Goal: Task Accomplishment & Management: Complete application form

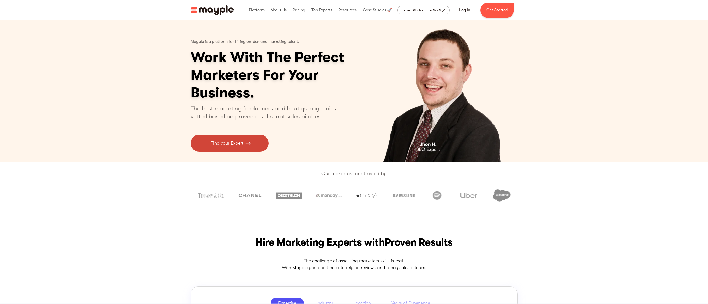
click at [230, 144] on p "Find Your Expert" at bounding box center [227, 143] width 33 height 7
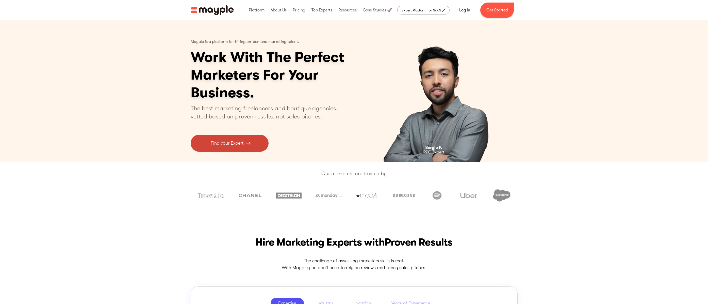
click at [223, 143] on p "Find Your Expert" at bounding box center [227, 143] width 33 height 7
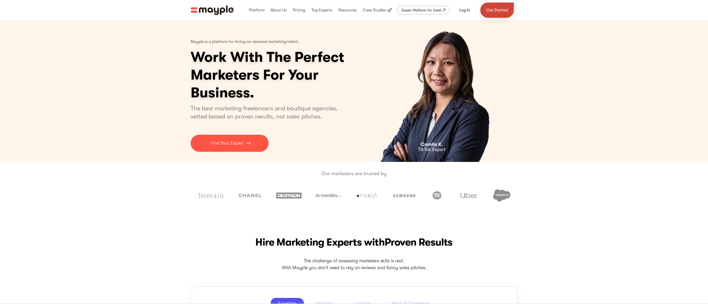
click at [493, 10] on link "Get Started" at bounding box center [498, 10] width 34 height 15
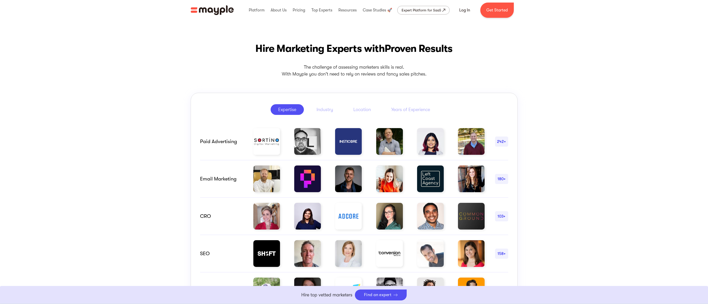
scroll to position [254, 0]
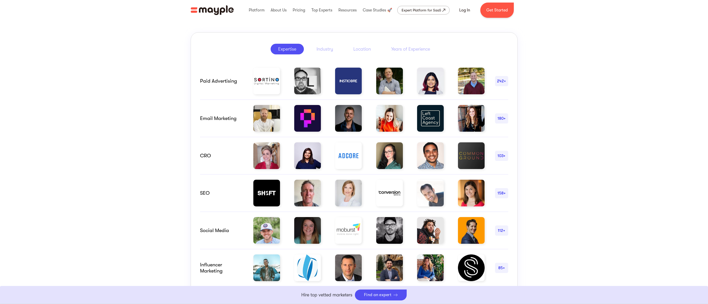
click at [373, 293] on link "Boost Your eCommerce Business Mayple's in your corner to help you make the righ…" at bounding box center [354, 295] width 708 height 18
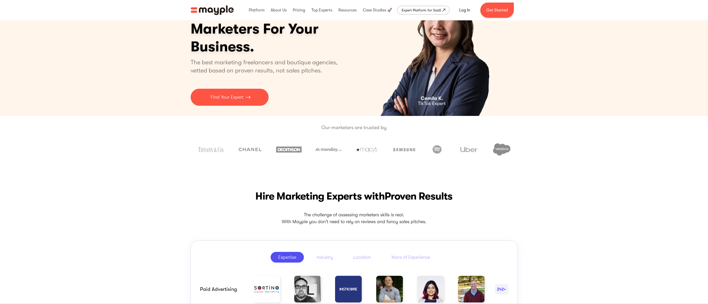
scroll to position [0, 0]
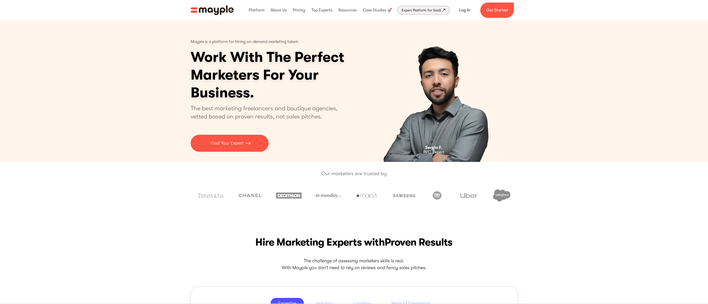
click at [426, 10] on div "Expert Platform for SaaS" at bounding box center [422, 10] width 40 height 6
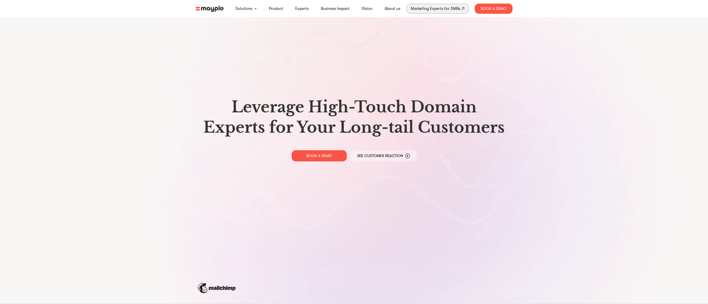
click at [437, 7] on div "Marketing Experts for SMBs" at bounding box center [436, 8] width 50 height 7
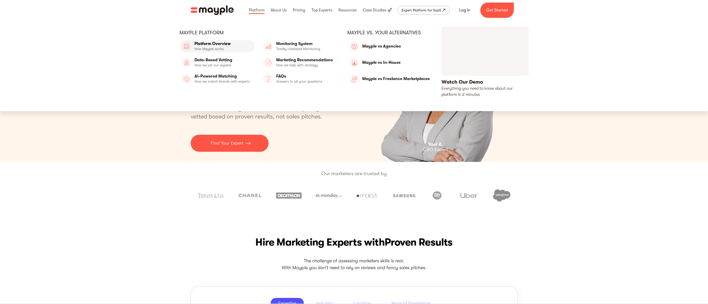
click at [219, 43] on link "Platform Overview" at bounding box center [218, 46] width 76 height 12
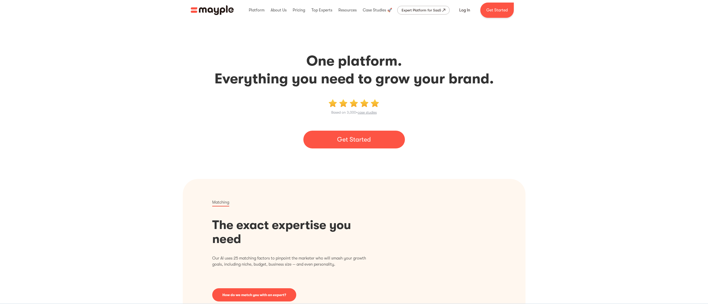
click at [362, 139] on link "Get Started" at bounding box center [354, 140] width 102 height 18
click at [214, 11] on img "home" at bounding box center [212, 10] width 43 height 10
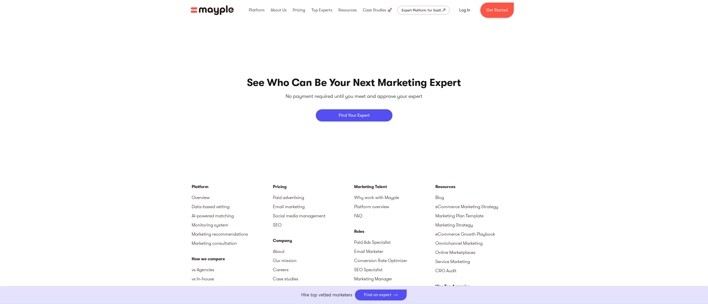
scroll to position [2248, 0]
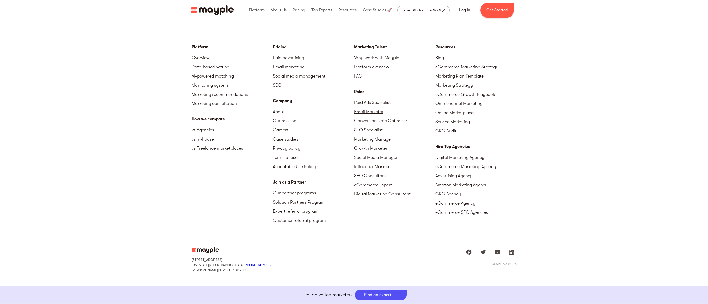
click at [374, 111] on link "Email Marketer" at bounding box center [394, 111] width 81 height 9
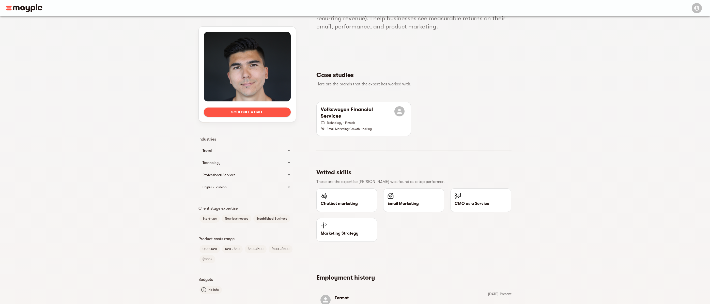
scroll to position [76, 0]
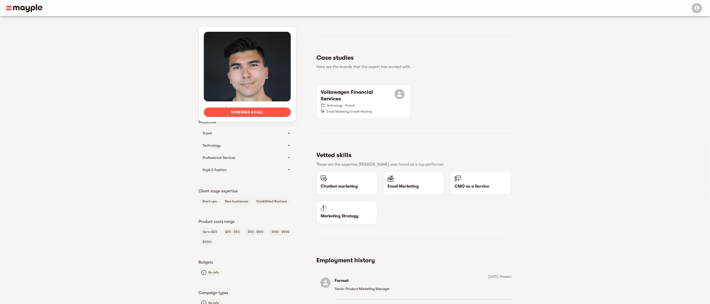
click at [288, 157] on icon at bounding box center [288, 157] width 3 height 1
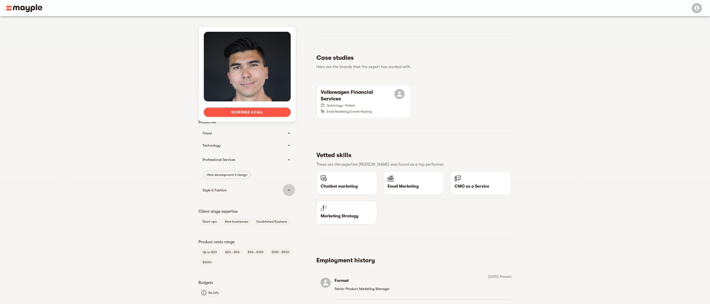
click at [289, 190] on icon at bounding box center [288, 189] width 3 height 1
click at [289, 147] on icon at bounding box center [289, 145] width 6 height 6
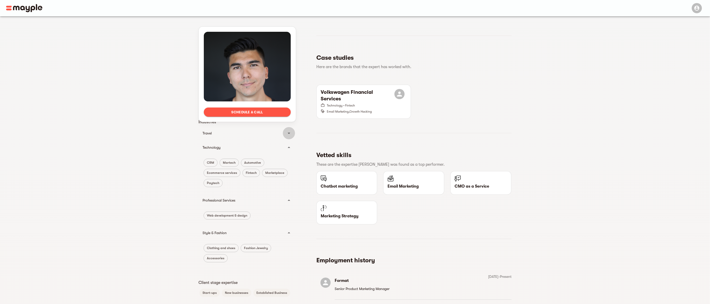
click at [289, 134] on icon at bounding box center [289, 133] width 6 height 6
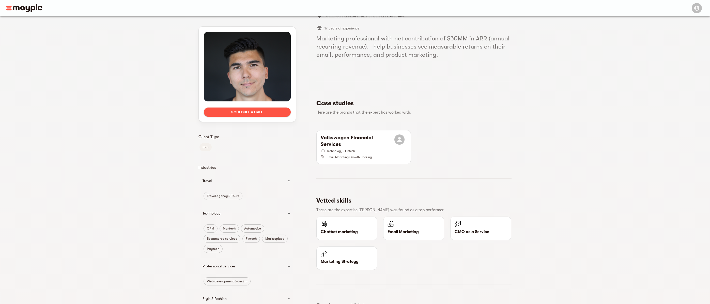
scroll to position [0, 0]
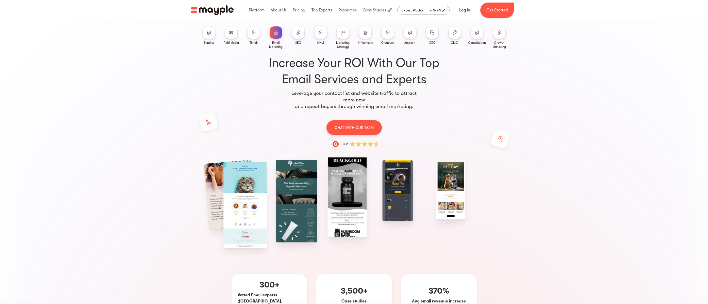
click at [276, 33] on img at bounding box center [276, 32] width 4 height 4
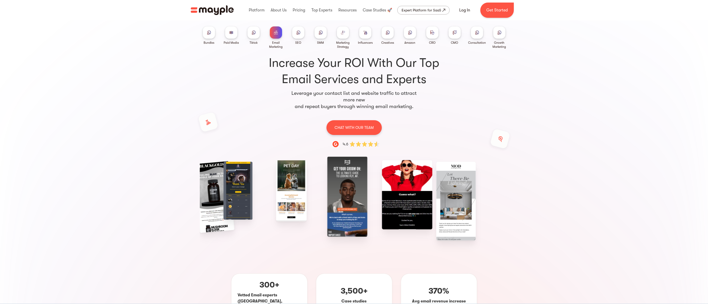
click at [215, 10] on img "home" at bounding box center [212, 10] width 43 height 10
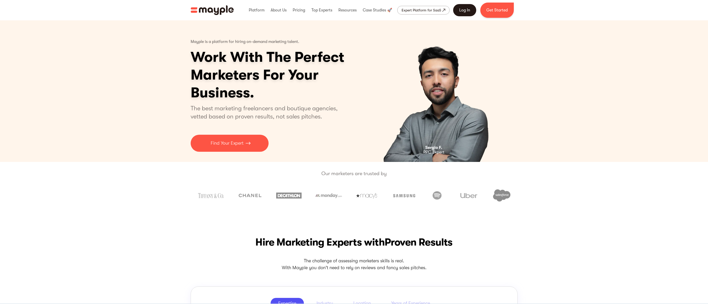
click at [463, 10] on link "Log In" at bounding box center [464, 10] width 23 height 12
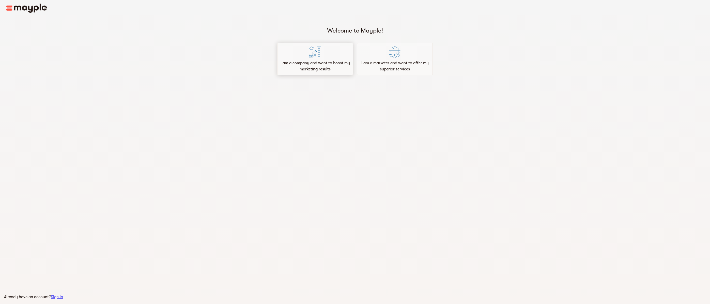
click at [312, 60] on p "I am a company and want to boost my marketing results" at bounding box center [314, 66] width 71 height 12
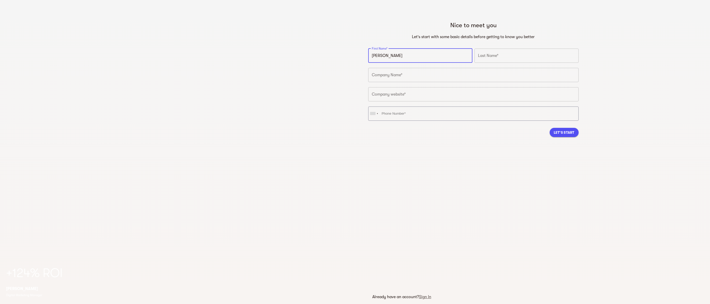
type input "[PERSON_NAME]"
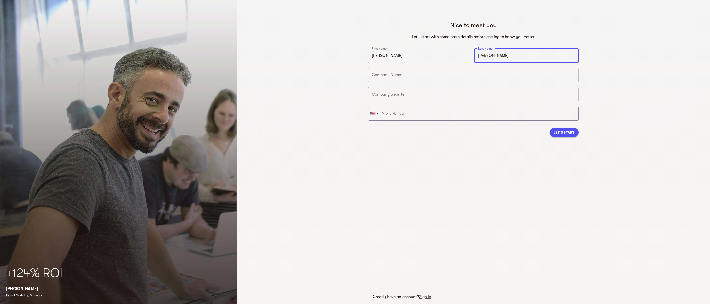
type input "[PERSON_NAME]"
type input "Montlake Real Estate"
type input "[URL][DOMAIN_NAME]"
type input "[PHONE_NUMBER]"
click at [566, 131] on span "Let's Start" at bounding box center [563, 132] width 21 height 6
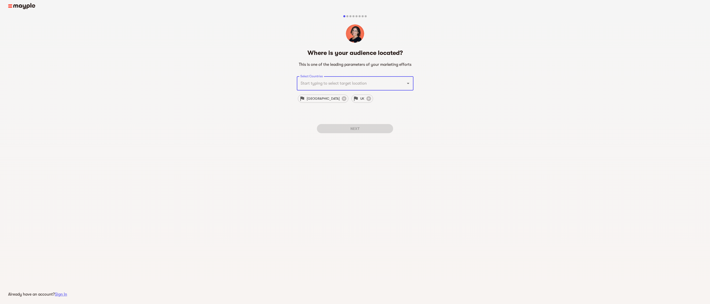
click at [407, 84] on icon "Open" at bounding box center [408, 83] width 6 height 6
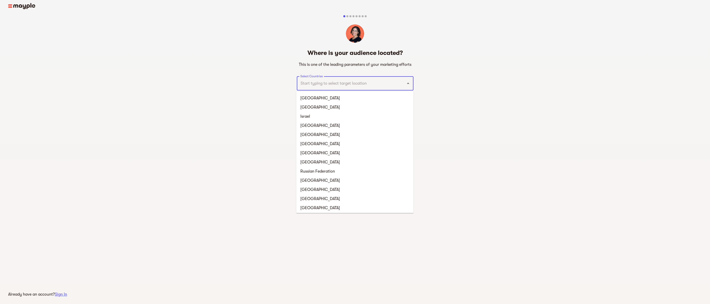
drag, startPoint x: 477, startPoint y: 82, endPoint x: 474, endPoint y: 82, distance: 3.0
click at [478, 82] on div "Where is your audience located? This is one of the leading parameters of your m…" at bounding box center [355, 80] width 710 height 150
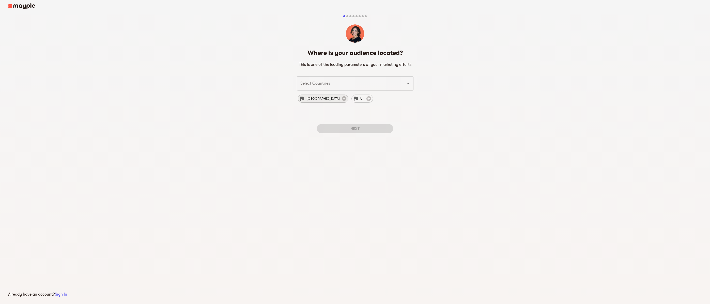
click at [306, 99] on span "[GEOGRAPHIC_DATA]" at bounding box center [322, 98] width 39 height 6
click at [373, 129] on span "Next" at bounding box center [355, 128] width 68 height 6
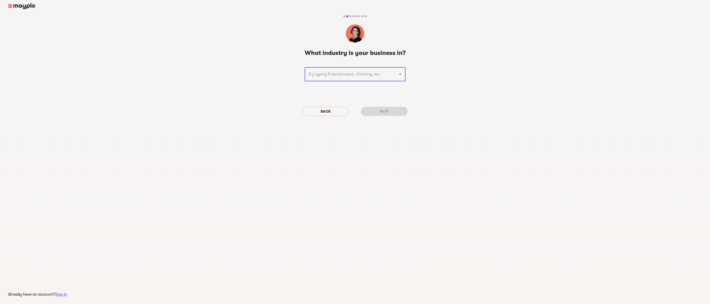
click at [398, 74] on icon "Open" at bounding box center [400, 74] width 6 height 6
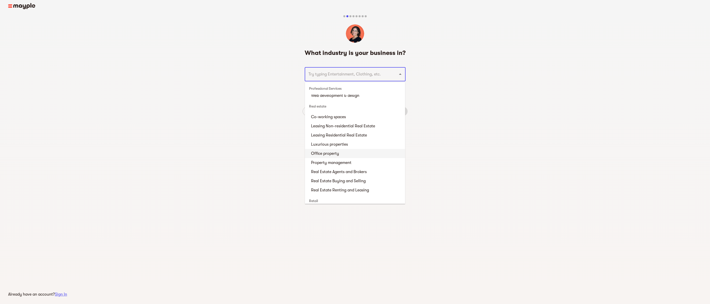
scroll to position [1448, 0]
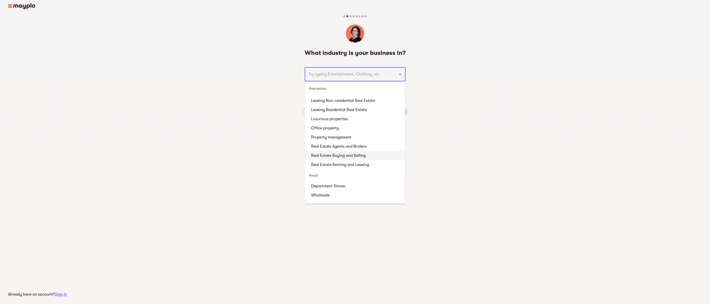
click at [350, 154] on li "Real Estate Buying and Selling" at bounding box center [355, 155] width 100 height 9
type input "Real Estate Buying and Selling"
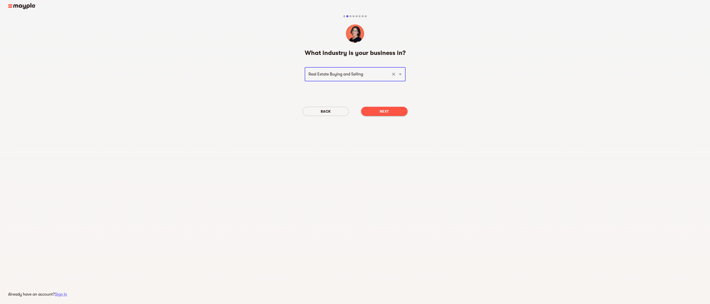
click at [386, 111] on span "Next" at bounding box center [384, 111] width 38 height 6
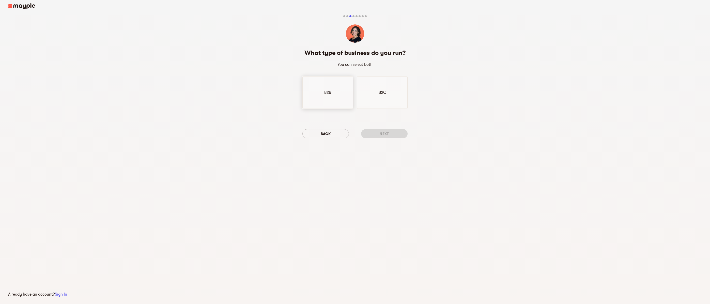
click at [328, 91] on p "B2B" at bounding box center [327, 92] width 7 height 6
click at [384, 131] on span "Next" at bounding box center [384, 134] width 38 height 6
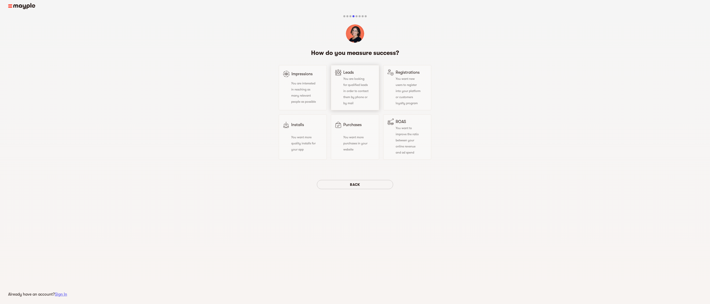
click at [344, 89] on div "You are looking for qualified leads in order to contact them by phone or by mail" at bounding box center [351, 90] width 33 height 30
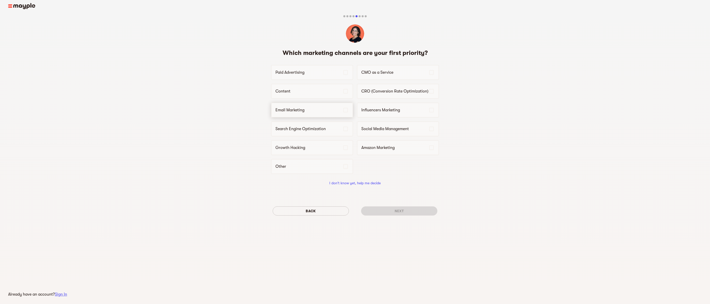
click at [311, 111] on p "Email Marketing" at bounding box center [308, 110] width 67 height 6
click at [424, 212] on span "Next" at bounding box center [399, 211] width 68 height 6
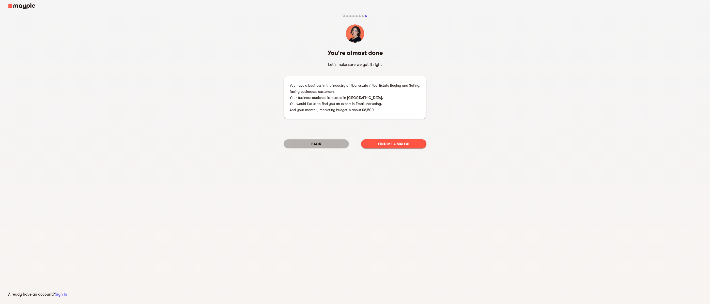
click at [325, 143] on span "Back" at bounding box center [315, 144] width 57 height 6
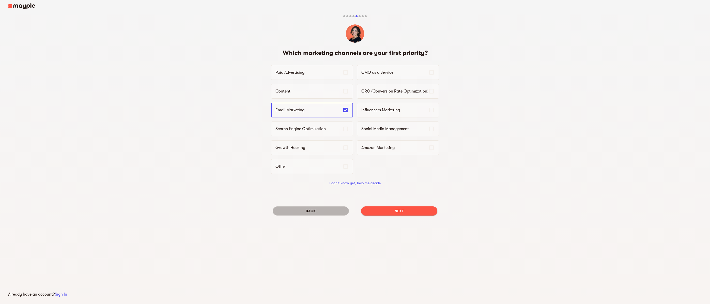
click at [322, 210] on span "Back" at bounding box center [311, 211] width 68 height 6
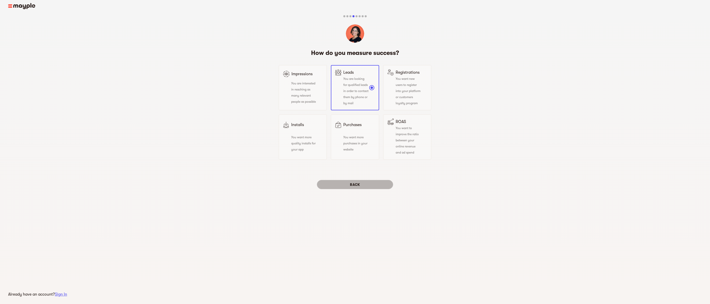
click at [345, 184] on span "Back" at bounding box center [355, 184] width 68 height 6
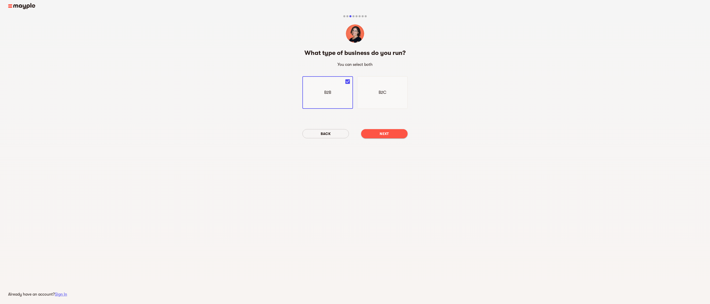
click at [329, 133] on span "Back" at bounding box center [325, 134] width 38 height 6
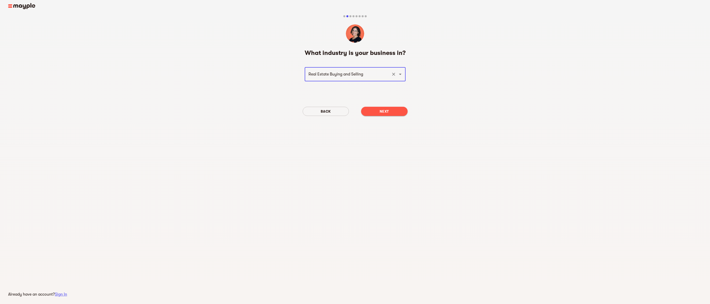
click at [328, 110] on span "Back" at bounding box center [326, 111] width 38 height 6
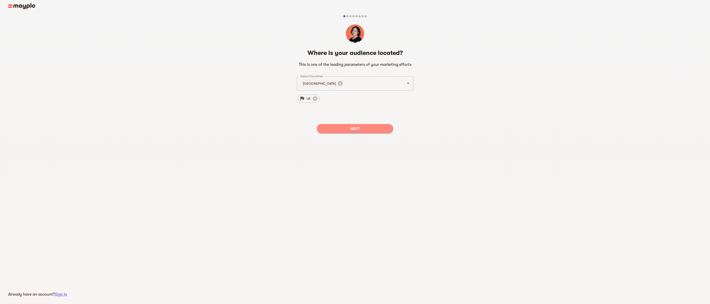
click at [353, 127] on span "Next" at bounding box center [355, 128] width 68 height 6
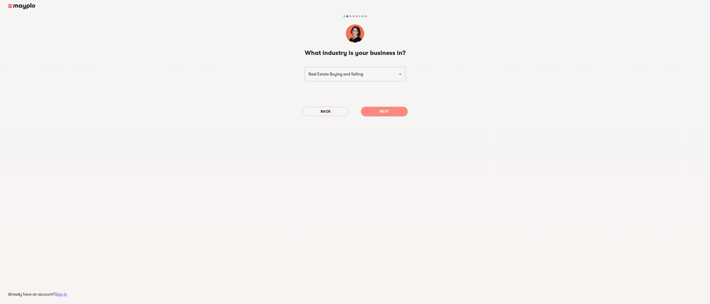
click at [385, 111] on span "Next" at bounding box center [384, 111] width 38 height 6
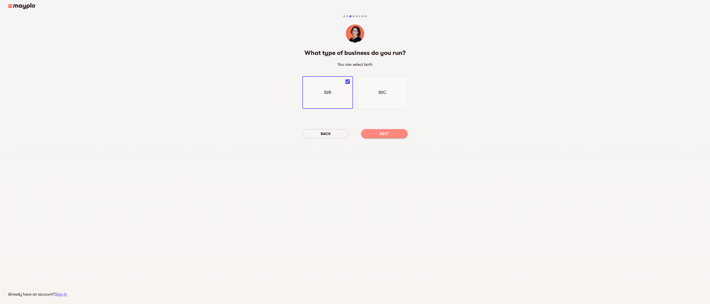
click at [390, 132] on span "Next" at bounding box center [384, 134] width 38 height 6
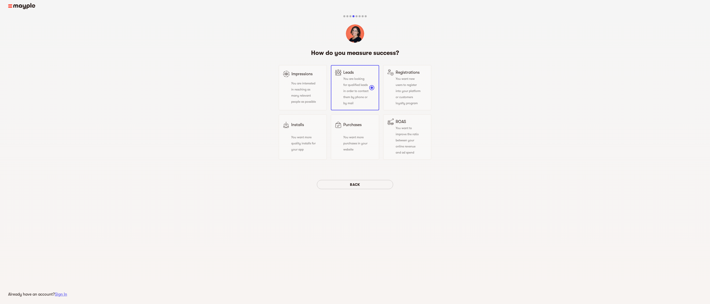
click at [364, 184] on span "Back" at bounding box center [355, 184] width 68 height 6
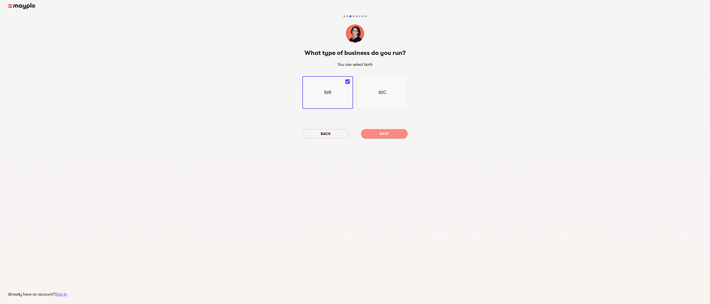
click at [388, 135] on span "Next" at bounding box center [384, 134] width 38 height 6
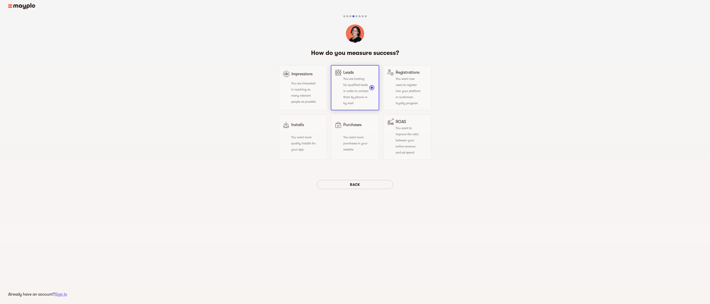
click at [357, 97] on span "You are looking for qualified leads in order to contact them by phone or by mail" at bounding box center [355, 91] width 25 height 28
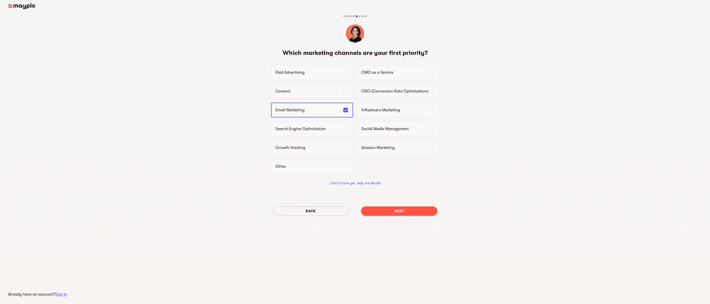
click at [406, 212] on span "Next" at bounding box center [399, 211] width 68 height 6
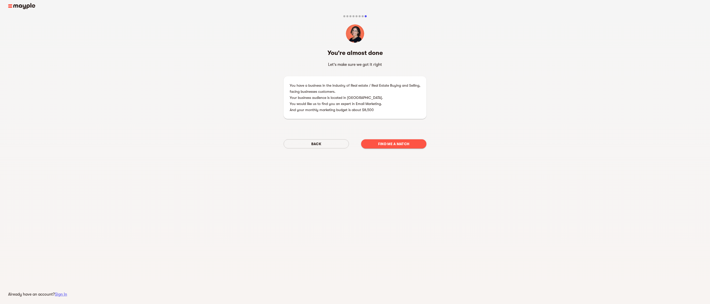
click at [365, 108] on p "And your monthly marketing budget is about $8,500" at bounding box center [355, 110] width 131 height 6
click at [382, 115] on div "You have a business in the industry of Real estate / Real Estate Buying and Sel…" at bounding box center [354, 97] width 143 height 43
click at [363, 110] on p "And your monthly marketing budget is about $8,500" at bounding box center [355, 110] width 131 height 6
drag, startPoint x: 378, startPoint y: 108, endPoint x: 372, endPoint y: 108, distance: 5.4
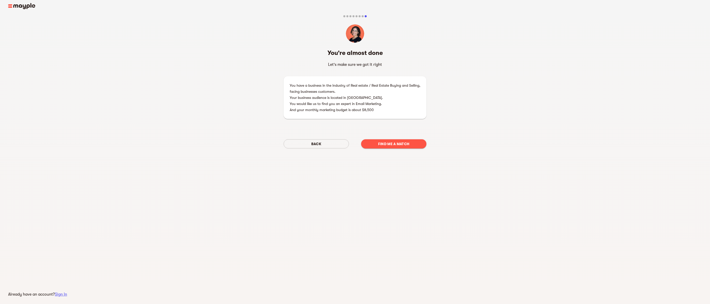
click at [372, 108] on p "And your monthly marketing budget is about $8,500" at bounding box center [355, 110] width 131 height 6
drag, startPoint x: 375, startPoint y: 109, endPoint x: 288, endPoint y: 114, distance: 87.0
click at [288, 114] on div "You have a business in the industry of Real estate / Real Estate Buying and Sel…" at bounding box center [354, 97] width 143 height 43
click at [322, 192] on rect "animation" at bounding box center [444, 202] width 361 height 203
click at [388, 144] on span "Find me a match" at bounding box center [393, 144] width 57 height 6
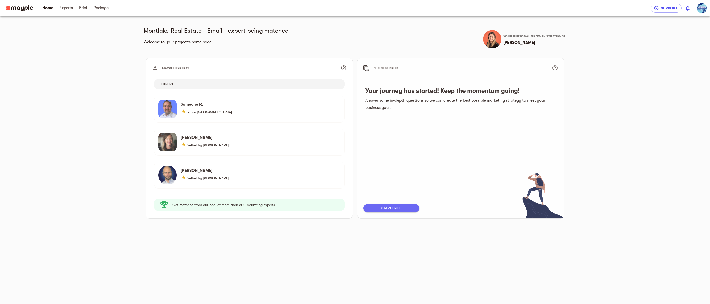
click at [410, 207] on span "start brief" at bounding box center [391, 208] width 46 height 6
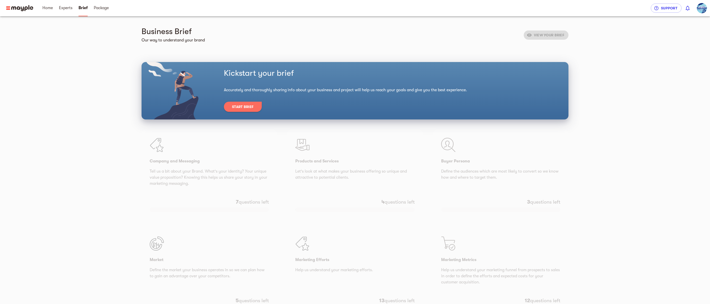
click at [251, 106] on span "Start Brief" at bounding box center [243, 107] width 22 height 6
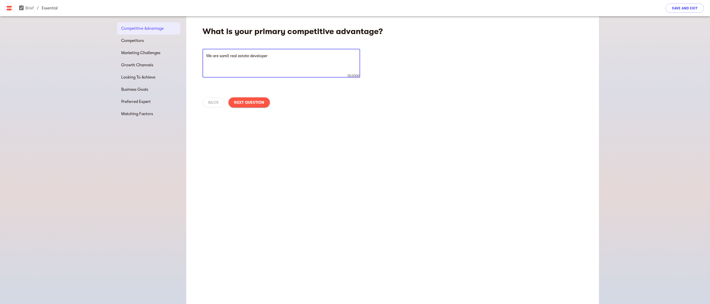
click at [223, 57] on textarea "We are samll real estate developer" at bounding box center [281, 63] width 150 height 19
click at [274, 55] on textarea "We are small real estate developer" at bounding box center [281, 63] width 150 height 19
type textarea "We are small real estate developer. We have a ten-year track record of success …"
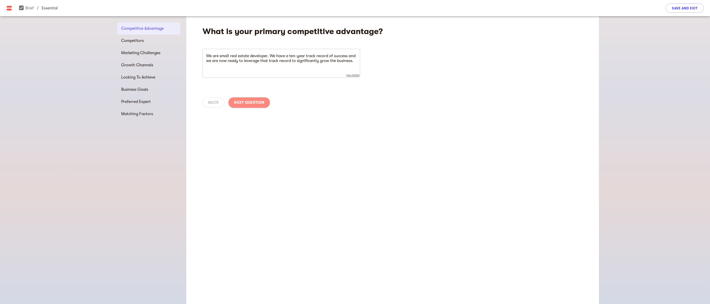
click at [258, 101] on span "Next Question" at bounding box center [249, 102] width 30 height 6
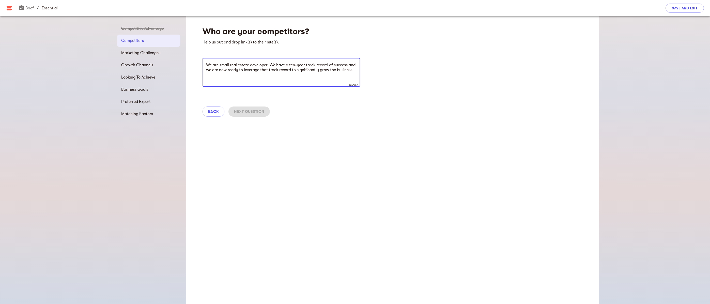
click at [239, 71] on textarea "We are small real estate developer. We have a ten-year track record of success …" at bounding box center [281, 72] width 150 height 19
type textarea "Not a useful questions as there are 1000's of small to medium real estate devel…"
click at [252, 110] on span "Next Question" at bounding box center [249, 111] width 30 height 6
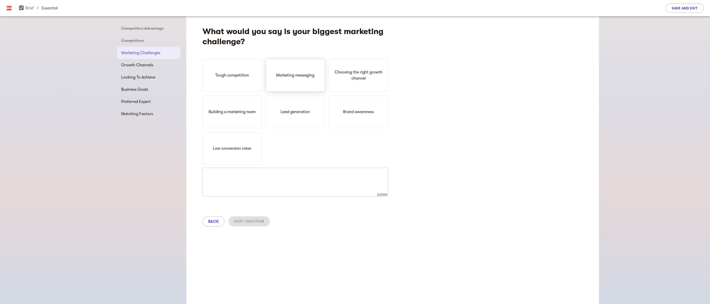
click at [298, 78] on p "Marketing messaging" at bounding box center [295, 75] width 38 height 6
click at [306, 116] on div "Lead generation" at bounding box center [295, 111] width 59 height 33
click at [349, 114] on p "Brand awareness" at bounding box center [358, 112] width 31 height 6
click at [255, 222] on span "Next Question" at bounding box center [249, 221] width 30 height 6
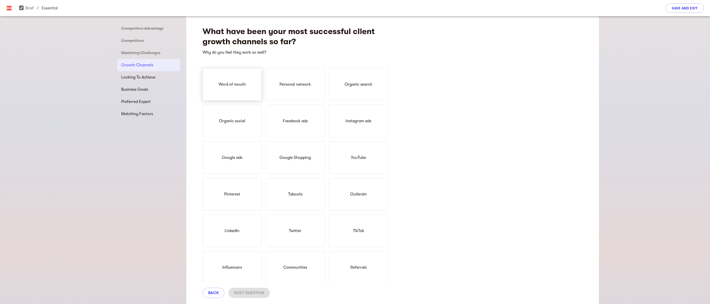
click at [237, 86] on p "Word of mouth" at bounding box center [231, 84] width 27 height 6
click at [306, 87] on p "Personal network" at bounding box center [294, 84] width 31 height 6
click at [254, 291] on span "Next Question" at bounding box center [249, 293] width 30 height 6
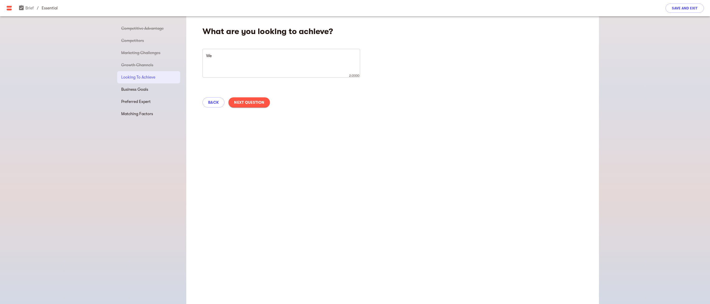
click at [233, 58] on textarea "We" at bounding box center [281, 63] width 150 height 19
paste textarea "We are a small real estate developer that wants to start B2B email marketing fo…"
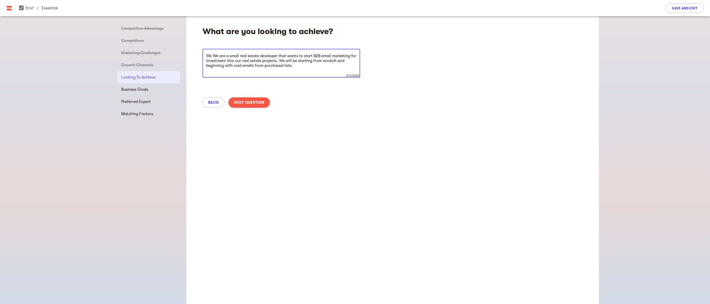
drag, startPoint x: 224, startPoint y: 56, endPoint x: 293, endPoint y: 62, distance: 69.9
click at [293, 62] on textarea "We We are a small real estate developer that wants to start B2B email marketing…" at bounding box center [281, 63] width 150 height 19
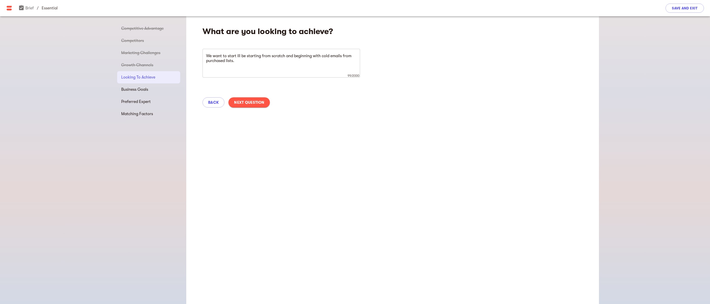
click at [237, 56] on textarea "We want to start ill be starting from scratch and beginning with cold emails fr…" at bounding box center [281, 63] width 150 height 19
click at [236, 55] on textarea "We want to start ill be starting from scratch and beginning with cold emails fr…" at bounding box center [281, 63] width 150 height 19
paste textarea "B2B email marketing for investment into our real estate projects."
click at [230, 67] on textarea "We want to start B2B email marketing for investment into our real estate projec…" at bounding box center [281, 63] width 150 height 19
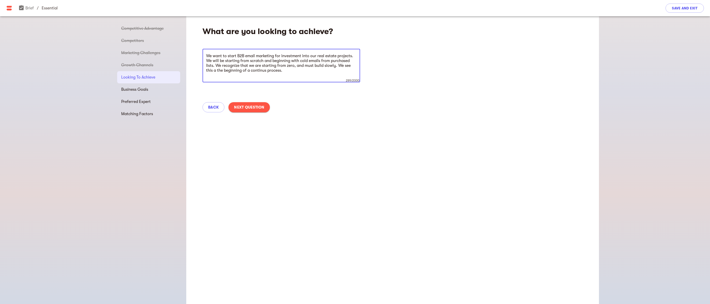
drag, startPoint x: 258, startPoint y: 72, endPoint x: 257, endPoint y: 70, distance: 2.8
click at [257, 70] on textarea "We want to start B2B email marketing for investment into our real estate projec…" at bounding box center [281, 66] width 150 height 24
type textarea "We want to start B2B email marketing for investment into our real estate projec…"
click at [258, 105] on span "Next Question" at bounding box center [249, 107] width 30 height 6
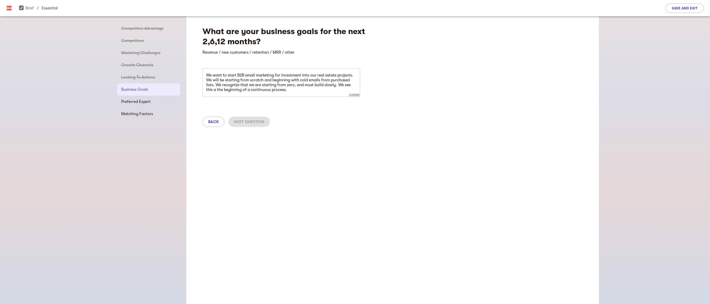
click at [248, 76] on textarea "We want to start B2B email marketing for investment into our real estate projec…" at bounding box center [281, 82] width 150 height 19
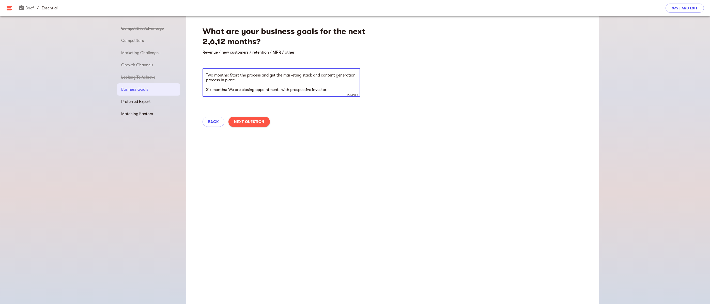
click at [333, 90] on textarea "Two months: Start the process and get the marketing stack and content generatio…" at bounding box center [281, 82] width 150 height 19
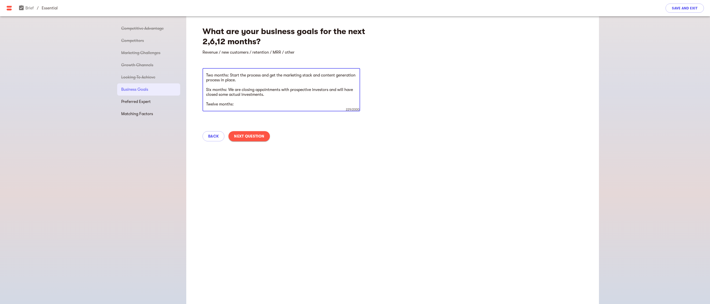
click at [248, 103] on textarea "Two months: Start the process and get the marketing stack and content generatio…" at bounding box center [281, 90] width 150 height 34
click at [264, 81] on textarea "Two months: Start the process and get the marketing stack and content generatio…" at bounding box center [281, 90] width 150 height 34
click at [313, 76] on textarea "Two months: Start the process and get the marketing stack and content generatio…" at bounding box center [281, 90] width 150 height 34
click at [351, 76] on textarea "Two months: Start the process and get the marketing stack, content generation p…" at bounding box center [281, 90] width 150 height 34
click at [350, 76] on textarea "Two months: Start the process and get the marketing stack, content generation p…" at bounding box center [281, 90] width 150 height 34
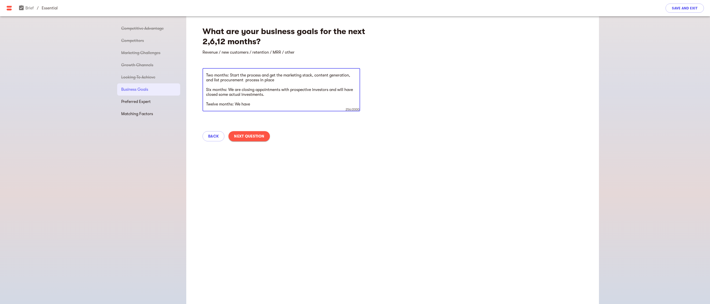
click at [245, 82] on textarea "Two months: Start the process and get the marketing stack, content generation, …" at bounding box center [281, 90] width 150 height 34
click at [277, 81] on textarea "Two months: Start the process and get the marketing stack, content generation, …" at bounding box center [281, 90] width 150 height 34
click at [254, 103] on textarea "Two months: Start the process and get the marketing stack, content generation, …" at bounding box center [281, 90] width 150 height 34
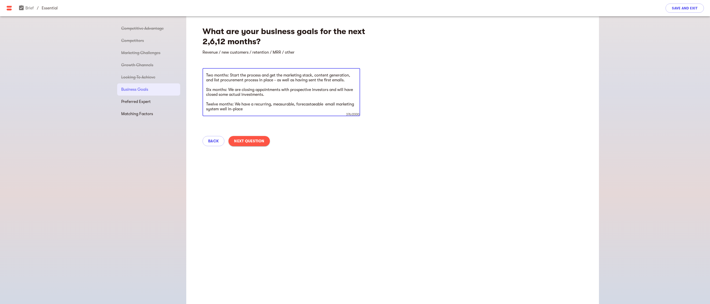
drag, startPoint x: 306, startPoint y: 106, endPoint x: 302, endPoint y: 104, distance: 3.4
click at [302, 104] on textarea "Two months: Start the process and get the marketing stack, content generation, …" at bounding box center [281, 92] width 150 height 39
click at [228, 110] on textarea "Two months: Start the process and get the marketing stack, content generation, …" at bounding box center [281, 92] width 150 height 39
drag, startPoint x: 225, startPoint y: 115, endPoint x: 197, endPoint y: 74, distance: 49.3
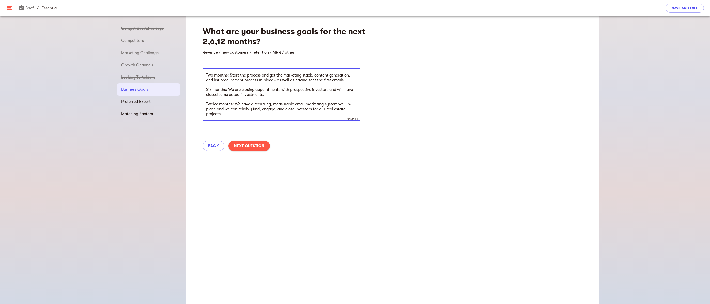
click at [197, 74] on div "What are your business goals for the next 2,6,12 months? Revenue / new customer…" at bounding box center [392, 86] width 412 height 141
drag, startPoint x: 363, startPoint y: 244, endPoint x: 371, endPoint y: 245, distance: 7.2
click at [364, 243] on div "What are your business goals for the next 2,6,12 months? Revenue / new customer…" at bounding box center [392, 159] width 412 height 287
click at [216, 146] on span "Back" at bounding box center [213, 146] width 11 height 6
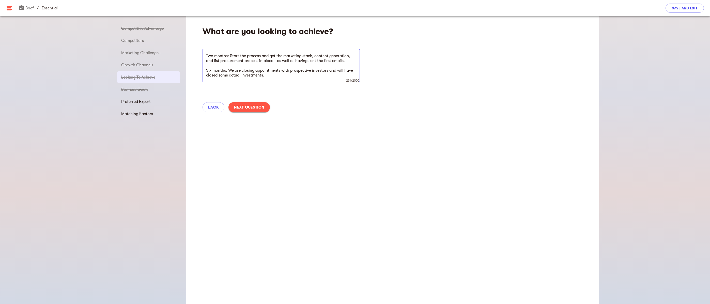
drag, startPoint x: 290, startPoint y: 71, endPoint x: 205, endPoint y: 50, distance: 87.8
click at [205, 50] on div "We want to start B2B email marketing for investment into our real estate projec…" at bounding box center [280, 66] width 157 height 34
type textarea "We want to start B2B email marketing for investment into our real estate projec…"
click at [213, 108] on span "Back" at bounding box center [213, 107] width 11 height 6
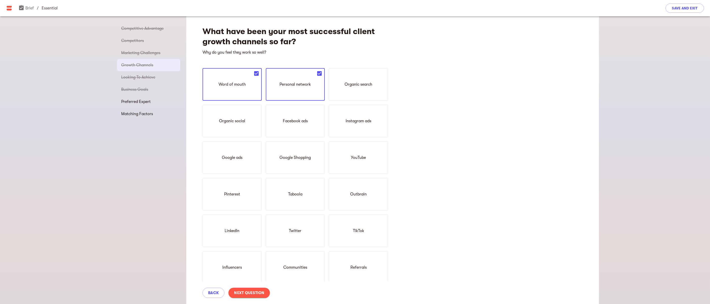
click at [247, 292] on span "Next Question" at bounding box center [249, 293] width 30 height 6
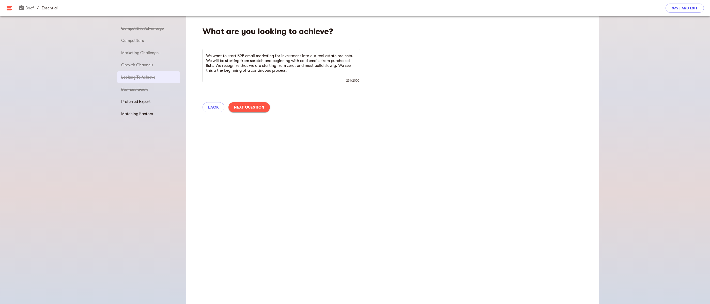
click at [247, 292] on div "What are you looking to achieve? We want to start B2B email marketing for inves…" at bounding box center [392, 159] width 412 height 287
click at [255, 106] on span "Next Question" at bounding box center [249, 107] width 30 height 6
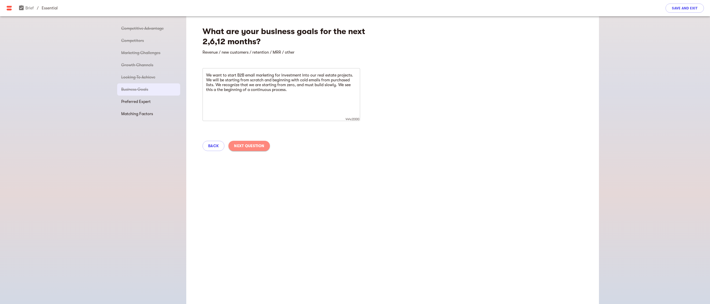
click at [252, 143] on span "Next Question" at bounding box center [249, 146] width 30 height 6
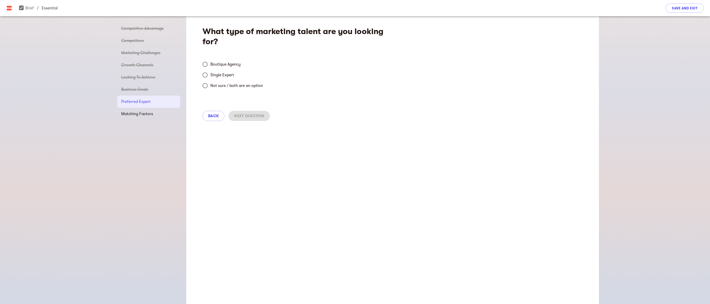
click at [205, 86] on input "Not sure / both are an option" at bounding box center [205, 85] width 11 height 11
radio input "true"
click at [243, 116] on span "Next Question" at bounding box center [249, 116] width 30 height 6
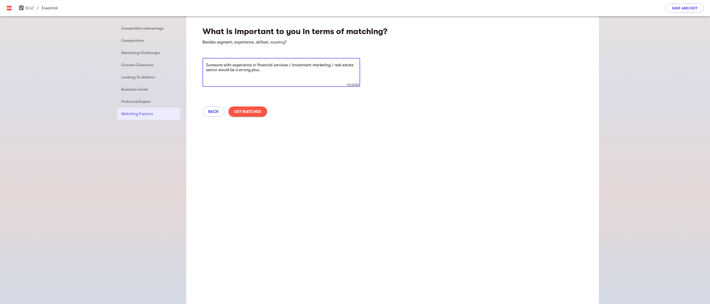
drag, startPoint x: 272, startPoint y: 72, endPoint x: 205, endPoint y: 67, distance: 67.2
click at [205, 67] on div "Someone with experience in financial services / investment marketing / real est…" at bounding box center [280, 72] width 157 height 29
click at [296, 170] on div "What is important to you in terms of matching? Besides segment, experience, ski…" at bounding box center [392, 159] width 412 height 287
click at [264, 69] on textarea "Someone with experience in financial services / investment marketing / real est…" at bounding box center [281, 72] width 150 height 19
click at [281, 70] on textarea "Someone with experience in financial services / investment marketing / real est…" at bounding box center [281, 72] width 150 height 19
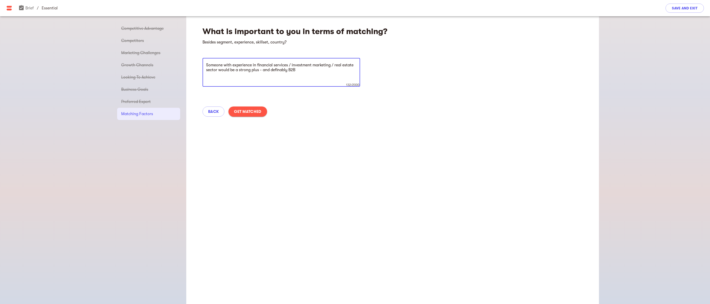
click at [281, 70] on textarea "Someone with experience in financial services / investment marketing / real est…" at bounding box center [281, 72] width 150 height 19
click at [301, 71] on textarea "Someone with experience in financial services / investment marketing / real est…" at bounding box center [281, 72] width 150 height 19
drag, startPoint x: 356, startPoint y: 71, endPoint x: 204, endPoint y: 63, distance: 151.8
click at [204, 63] on div "Someone with experience in financial services / investment marketing / real est…" at bounding box center [280, 72] width 157 height 29
type textarea "Someone with experience in financial services / investment marketing / real est…"
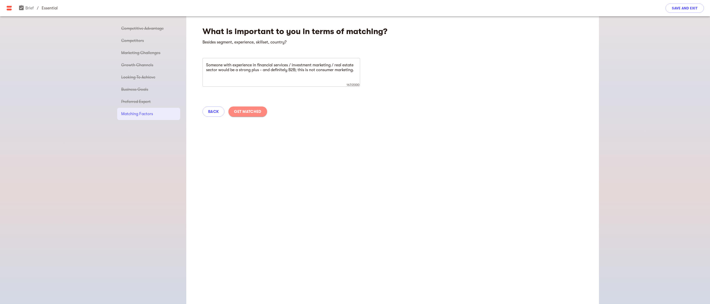
click at [250, 109] on span "Get Matched" at bounding box center [247, 111] width 27 height 6
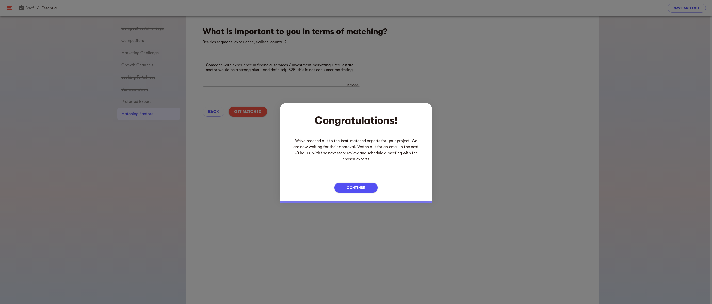
click at [364, 188] on span "Continue" at bounding box center [356, 187] width 19 height 6
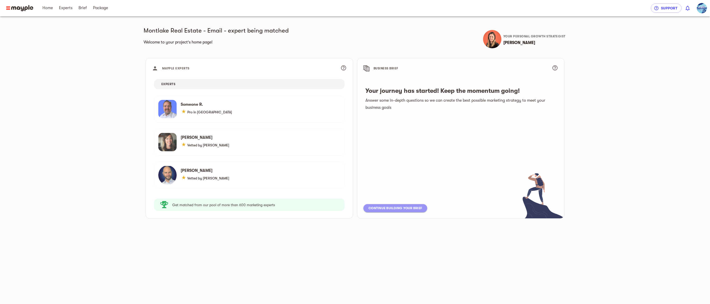
click at [396, 208] on span "Continue building your brief" at bounding box center [395, 208] width 54 height 6
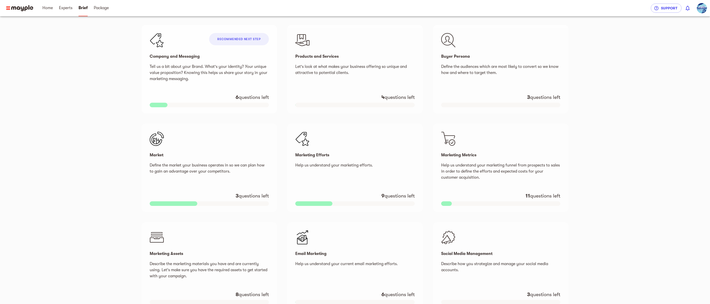
scroll to position [127, 0]
